Goal: Task Accomplishment & Management: Use online tool/utility

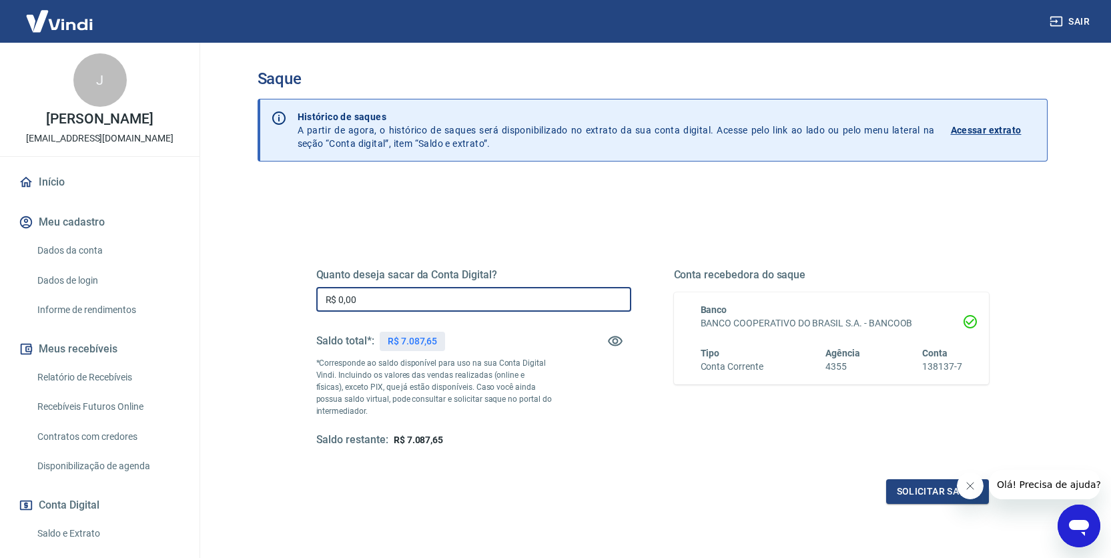
click at [374, 304] on input "R$ 0,00" at bounding box center [473, 299] width 315 height 25
type input "R$ 7.087,65"
click at [978, 489] on button "Fechar mensagem da empresa" at bounding box center [970, 486] width 27 height 27
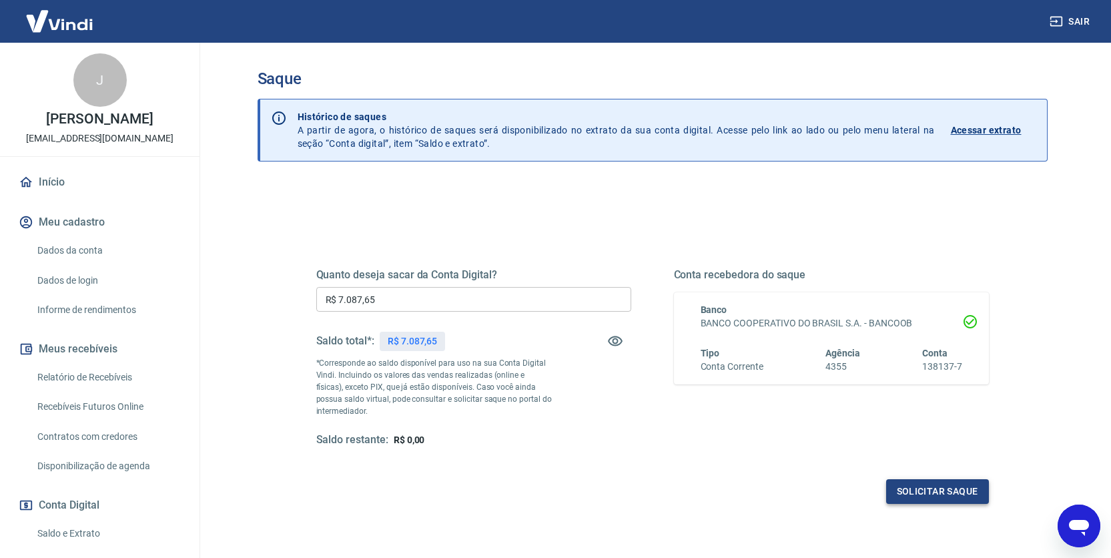
click at [940, 493] on button "Solicitar saque" at bounding box center [937, 491] width 103 height 25
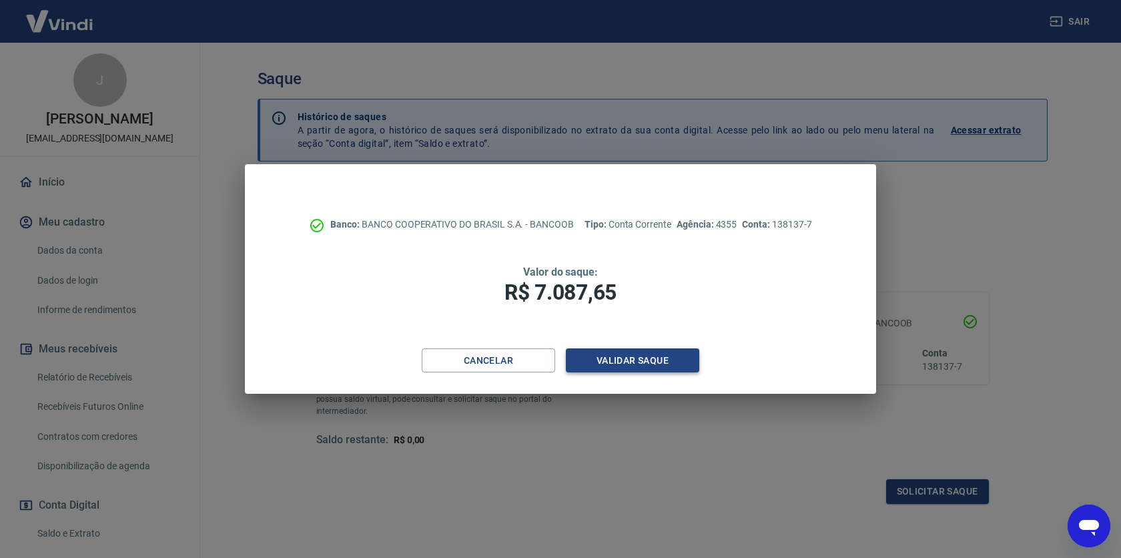
click at [603, 355] on button "Validar saque" at bounding box center [633, 360] width 134 height 25
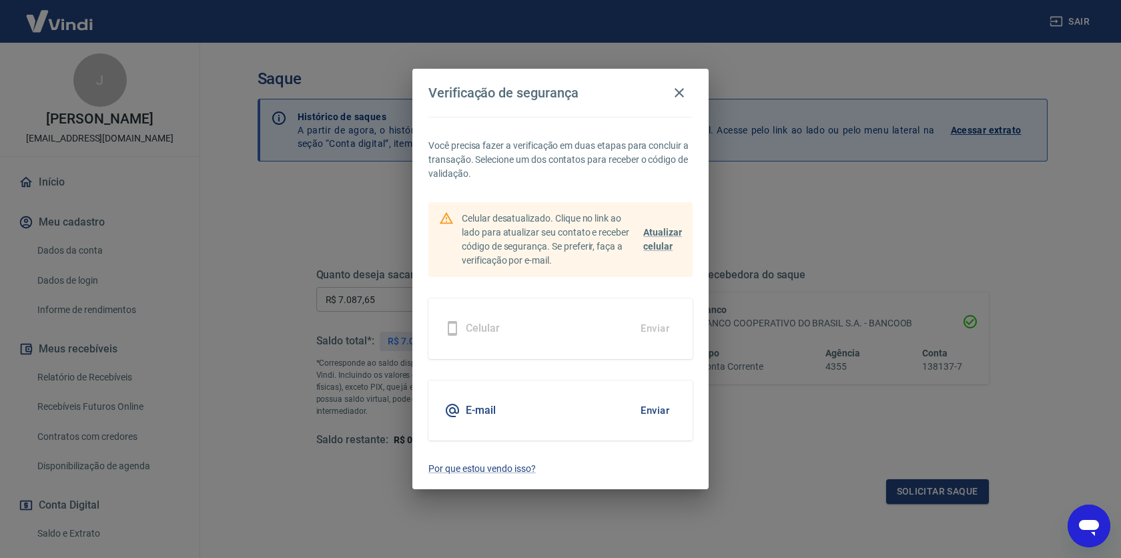
click at [656, 410] on button "Enviar" at bounding box center [654, 411] width 43 height 28
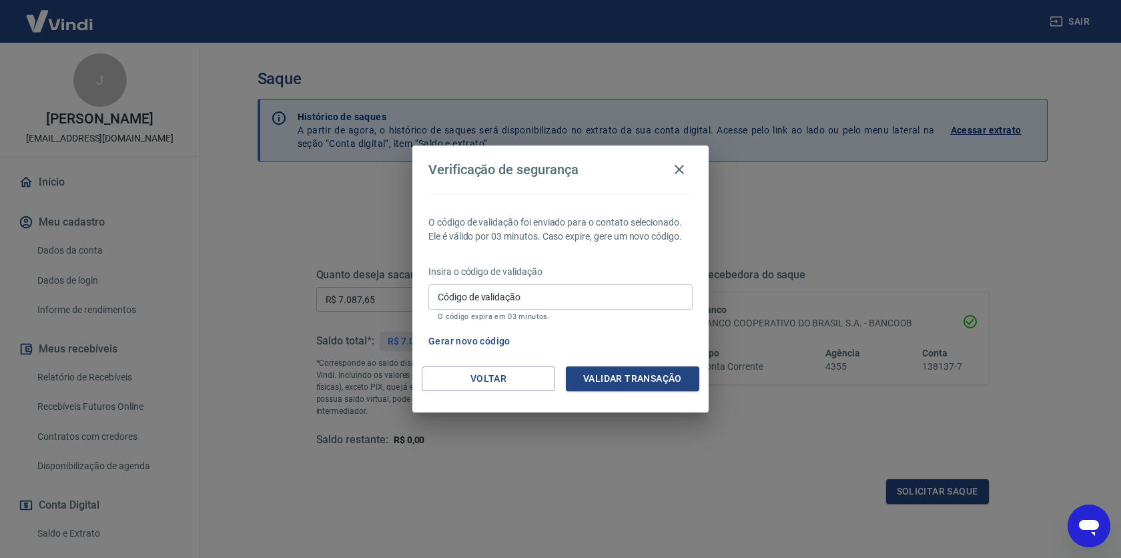
click at [545, 294] on input "Código de validação" at bounding box center [561, 296] width 264 height 25
paste input "530482"
type input "530482"
click at [625, 382] on button "Validar transação" at bounding box center [633, 378] width 134 height 25
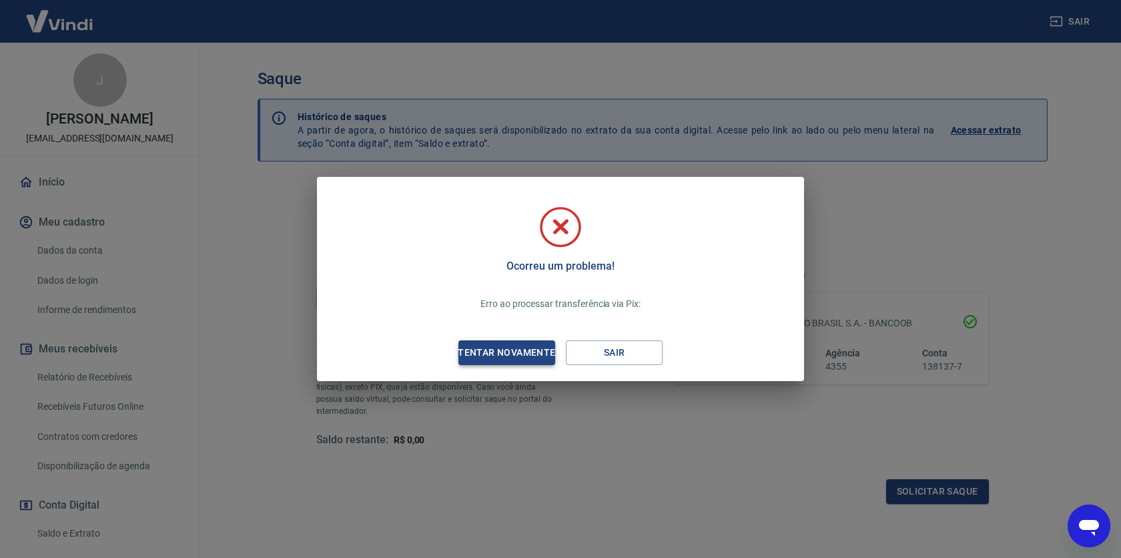
click at [510, 355] on div "Tentar novamente" at bounding box center [506, 352] width 129 height 17
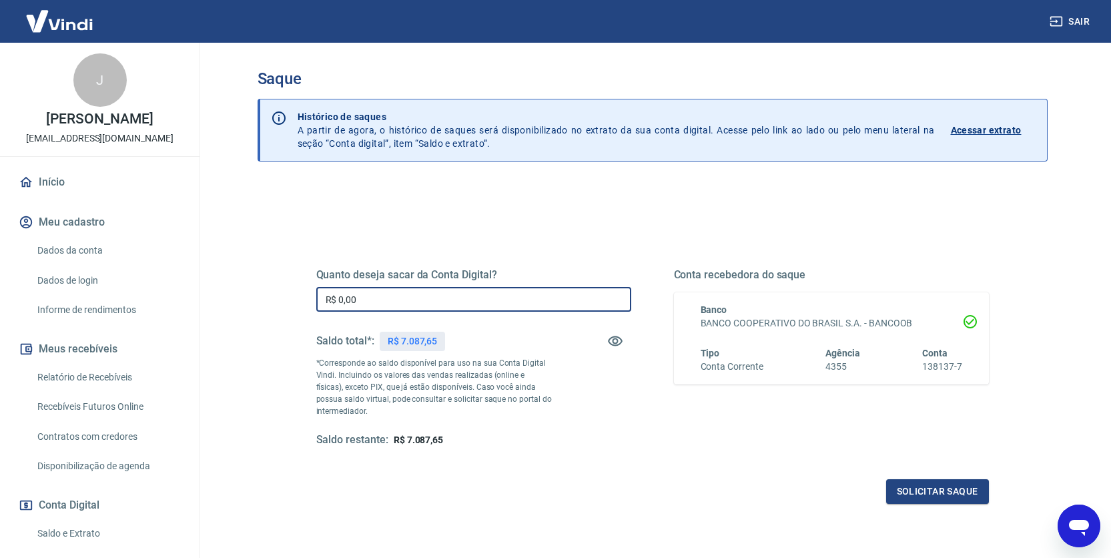
click at [393, 291] on input "R$ 0,00" at bounding box center [473, 299] width 315 height 25
type input "R$ 7.087,65"
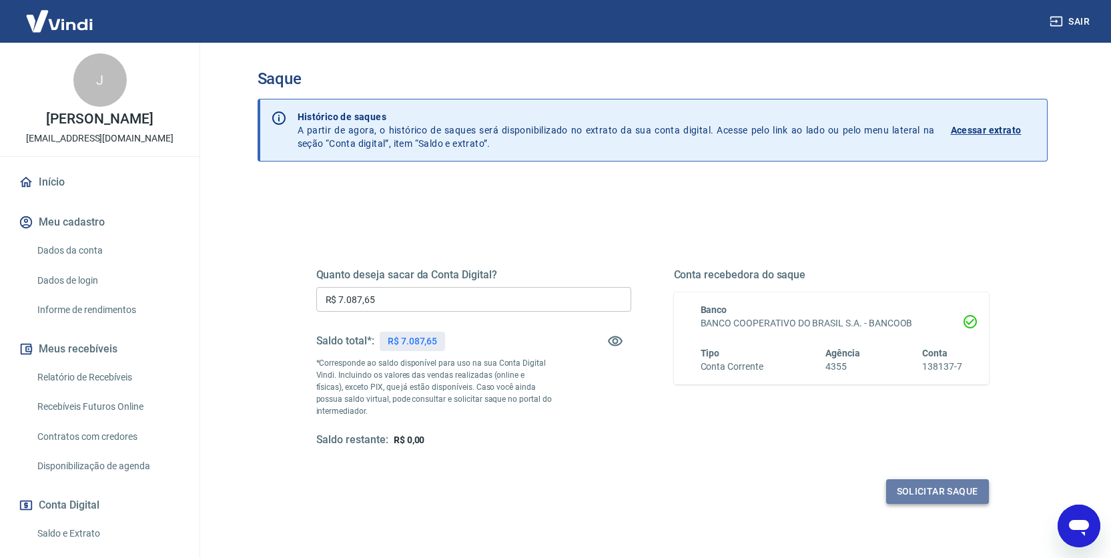
click at [921, 484] on button "Solicitar saque" at bounding box center [937, 491] width 103 height 25
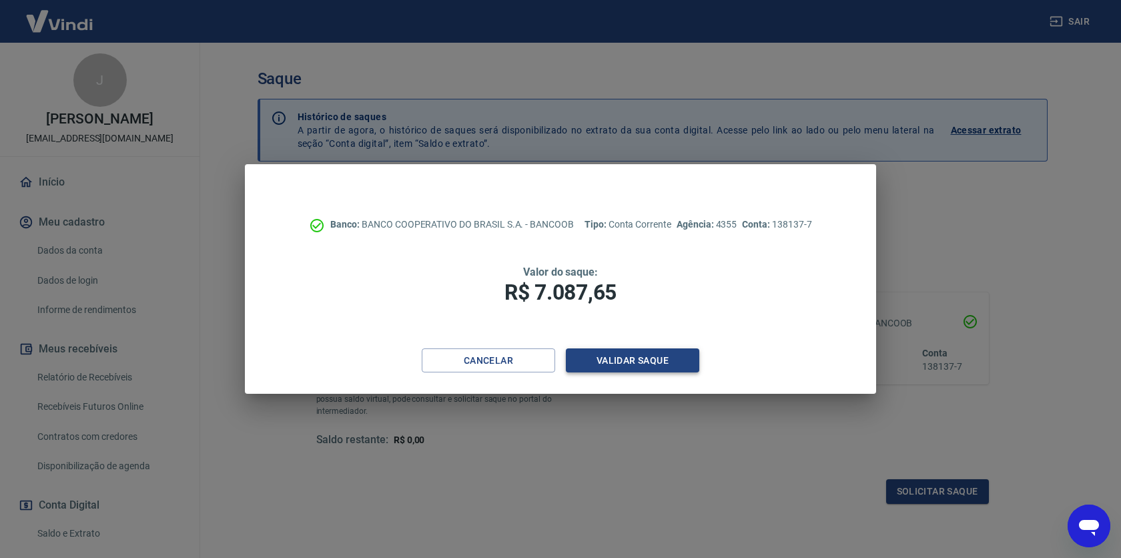
click at [645, 364] on button "Validar saque" at bounding box center [633, 360] width 134 height 25
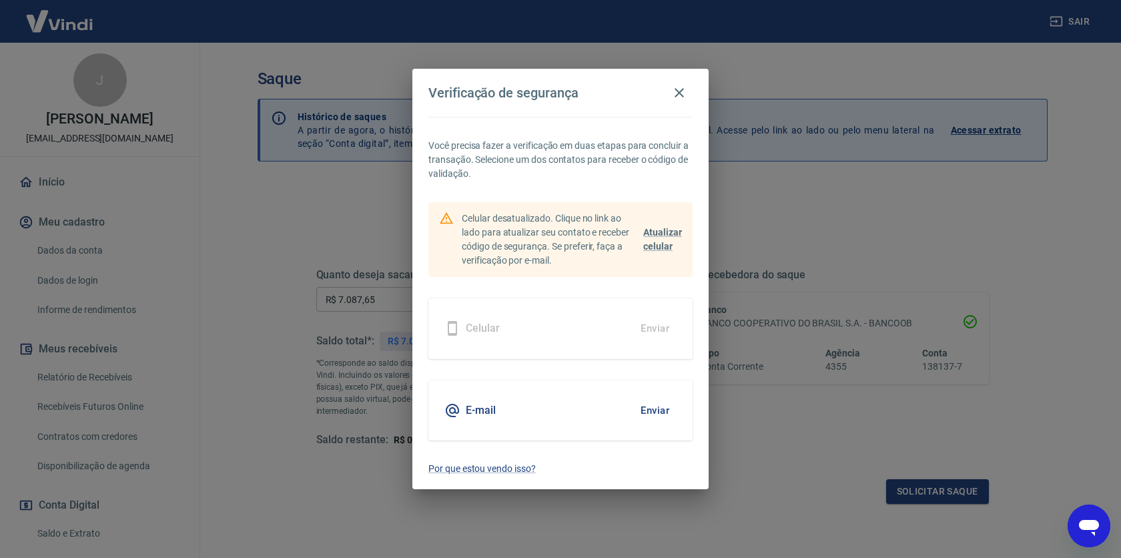
click at [658, 410] on button "Enviar" at bounding box center [654, 411] width 43 height 28
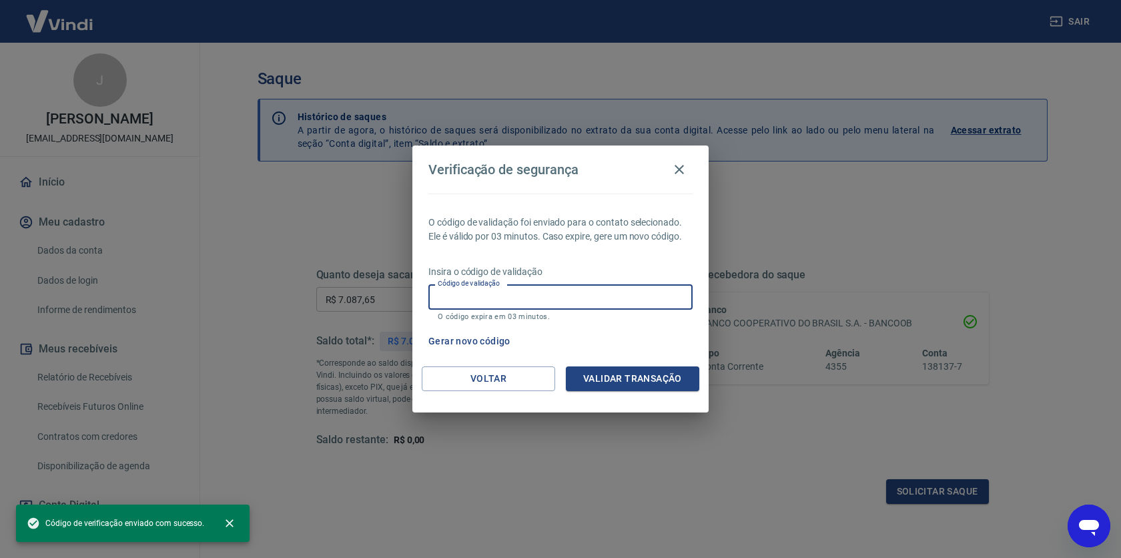
click at [529, 300] on input "Código de validação" at bounding box center [561, 296] width 264 height 25
paste input "997498"
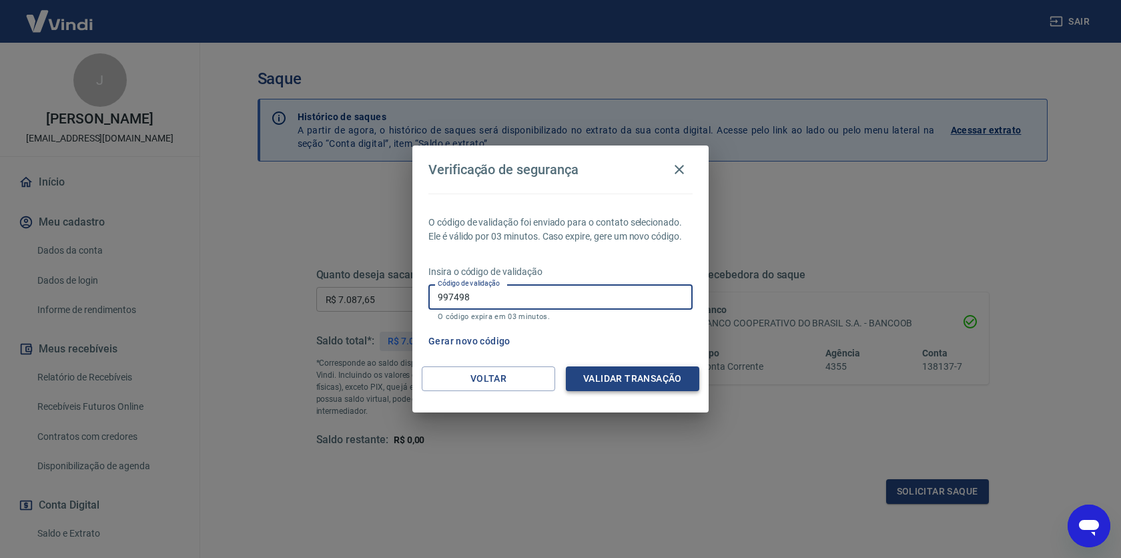
type input "997498"
click at [623, 380] on button "Validar transação" at bounding box center [633, 378] width 134 height 25
